Goal: Task Accomplishment & Management: Use online tool/utility

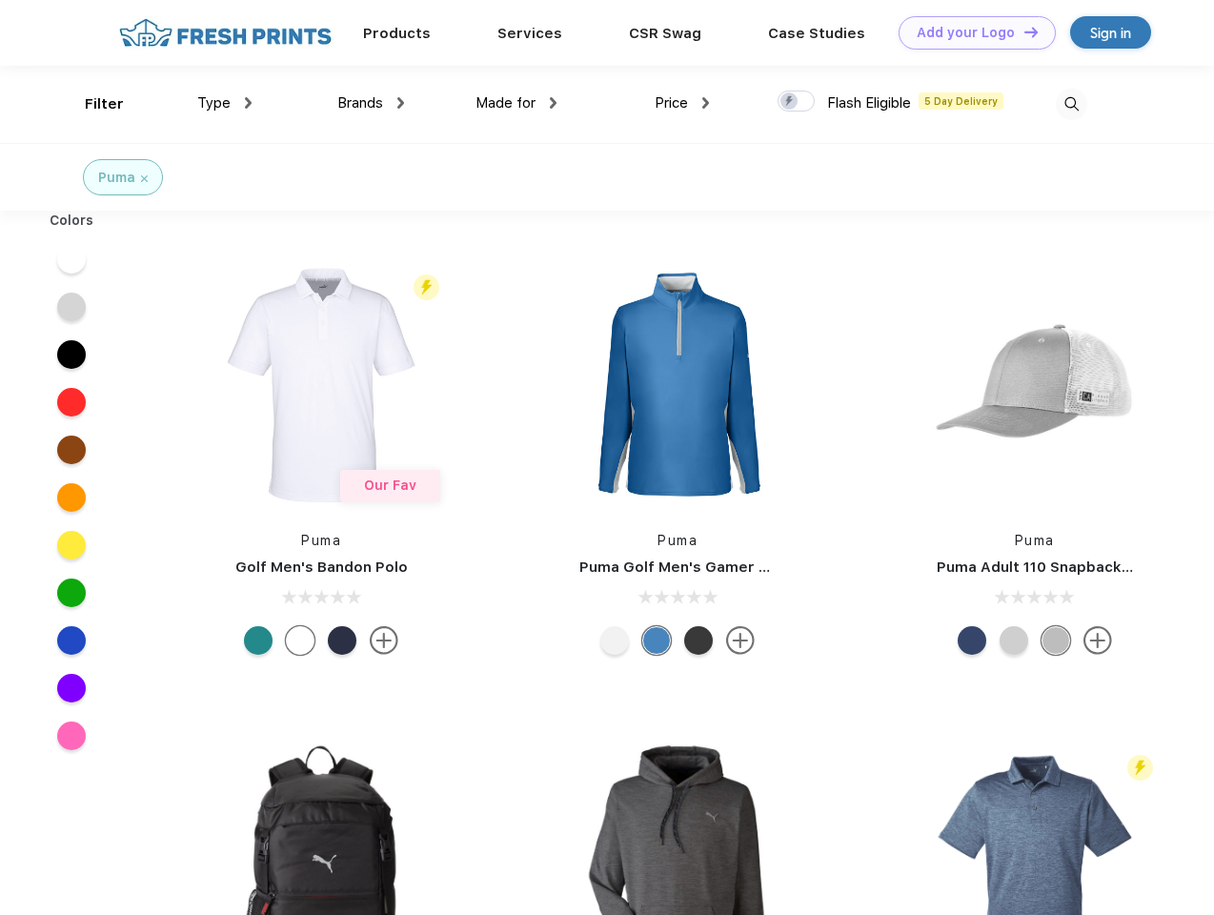
click at [970, 32] on link "Add your Logo Design Tool" at bounding box center [977, 32] width 157 height 33
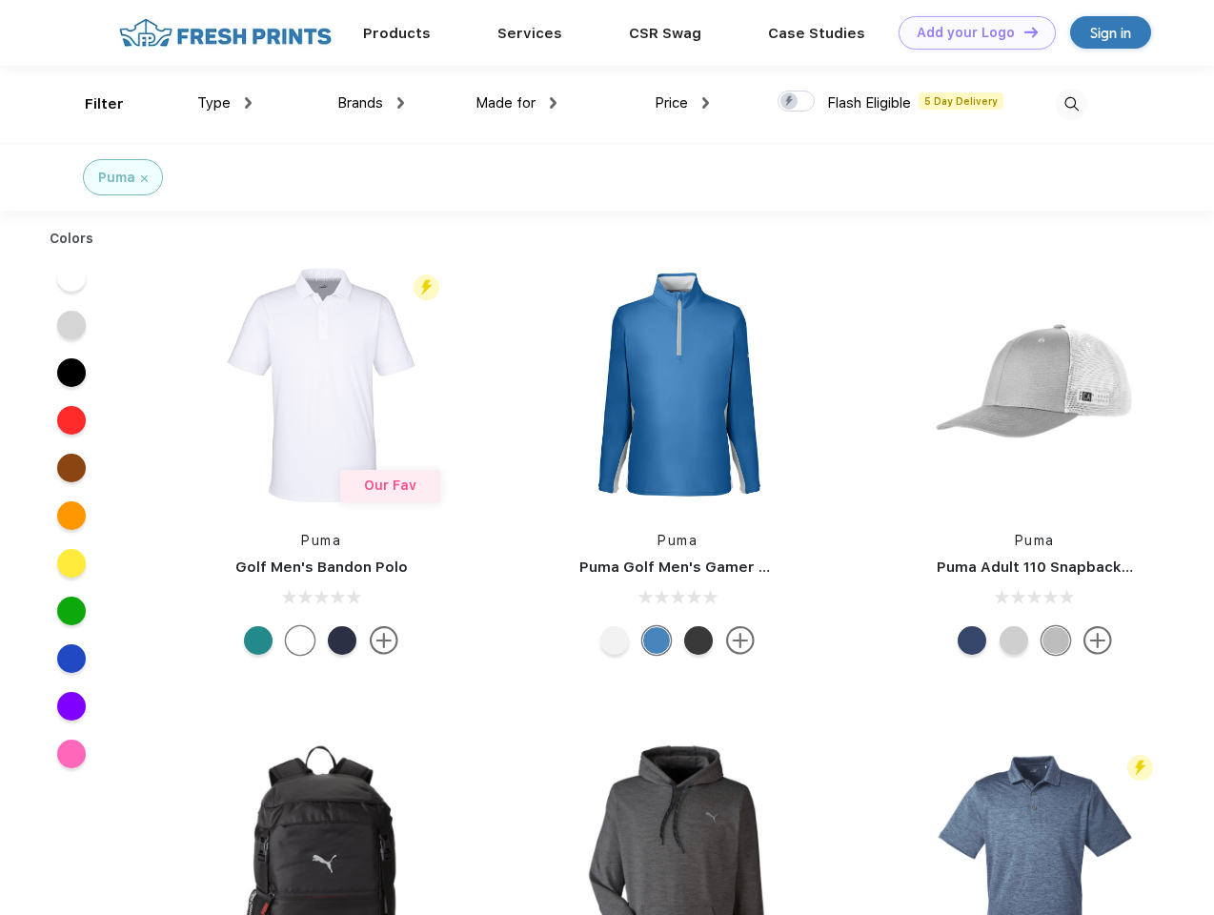
click at [0, 0] on div "Design Tool" at bounding box center [0, 0] width 0 height 0
click at [1023, 31] on link "Add your Logo Design Tool" at bounding box center [977, 32] width 157 height 33
click at [92, 104] on div "Filter" at bounding box center [104, 104] width 39 height 22
click at [225, 103] on span "Type" at bounding box center [213, 102] width 33 height 17
click at [371, 103] on span "Brands" at bounding box center [360, 102] width 46 height 17
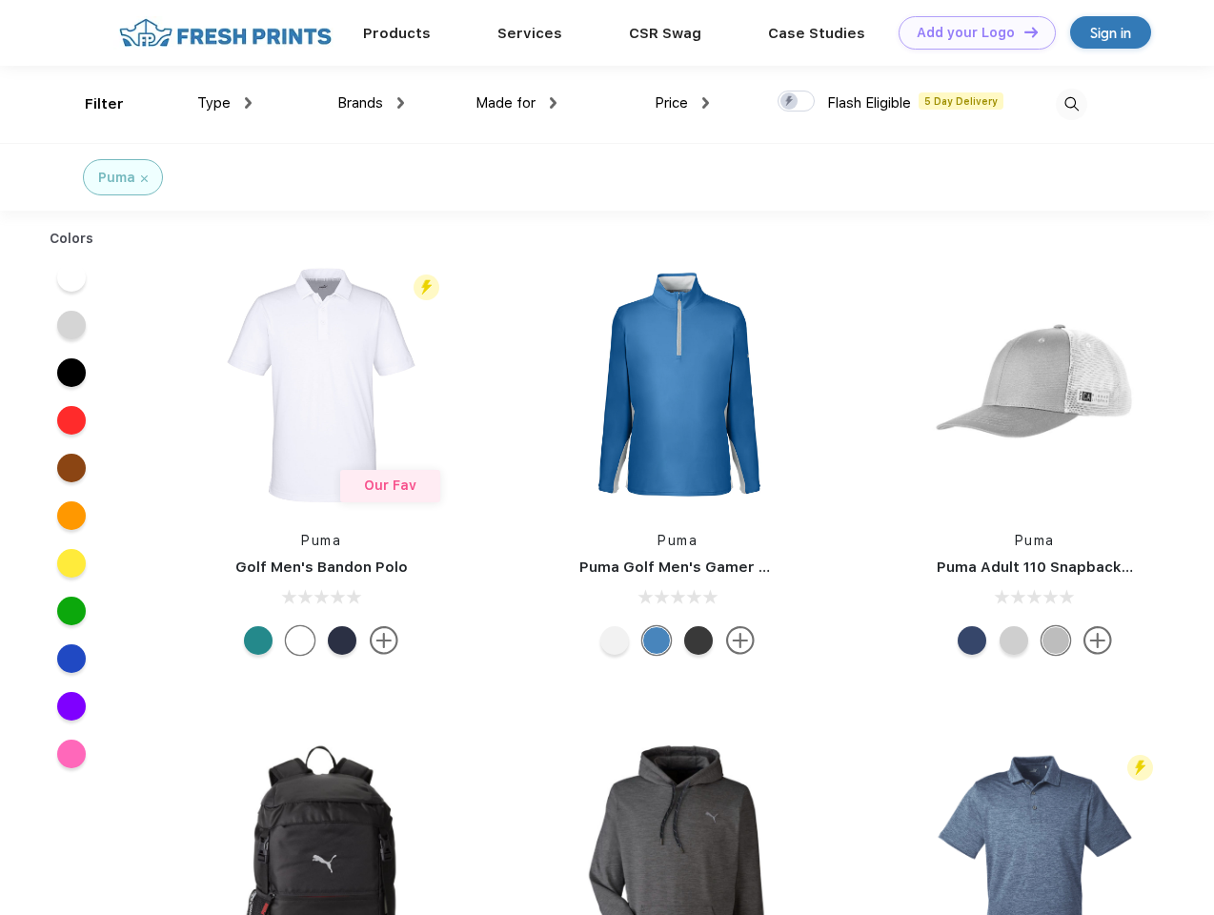
click at [517, 103] on span "Made for" at bounding box center [506, 102] width 60 height 17
click at [682, 103] on span "Price" at bounding box center [671, 102] width 33 height 17
click at [797, 102] on div at bounding box center [796, 101] width 37 height 21
click at [790, 102] on input "checkbox" at bounding box center [784, 96] width 12 height 12
click at [1071, 104] on img at bounding box center [1071, 104] width 31 height 31
